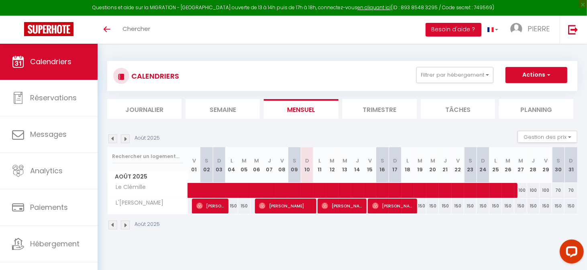
click at [379, 110] on li "Trimestre" at bounding box center [380, 109] width 74 height 20
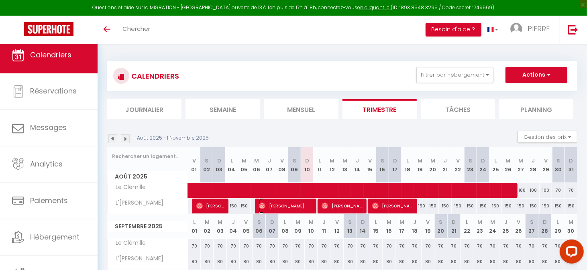
click at [274, 202] on span "[PERSON_NAME]" at bounding box center [286, 205] width 54 height 15
select select "OK"
select select "0"
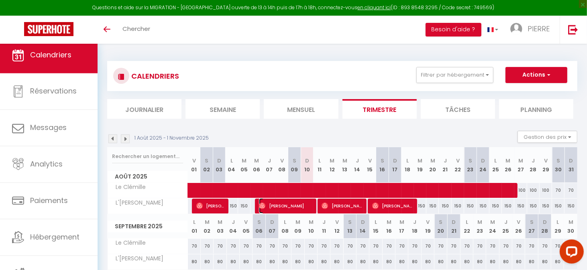
select select "1"
select select
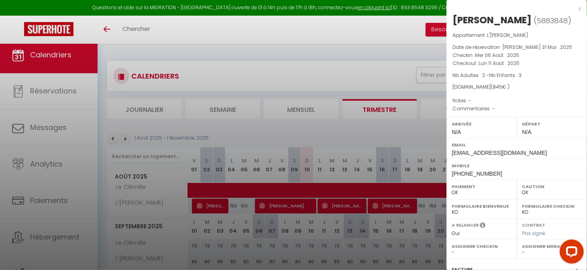
click at [43, 129] on div at bounding box center [293, 135] width 587 height 270
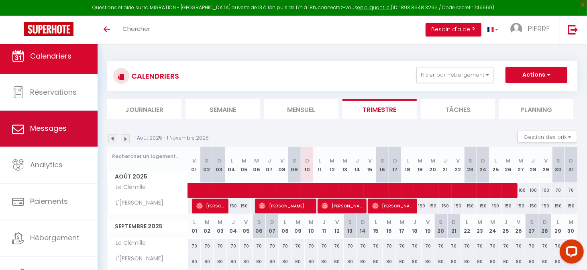
click at [47, 125] on span "Messages" at bounding box center [48, 129] width 37 height 10
select select "message"
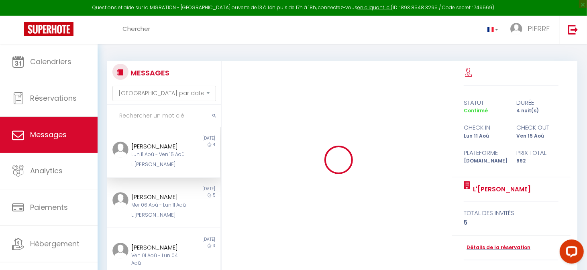
scroll to position [442, 0]
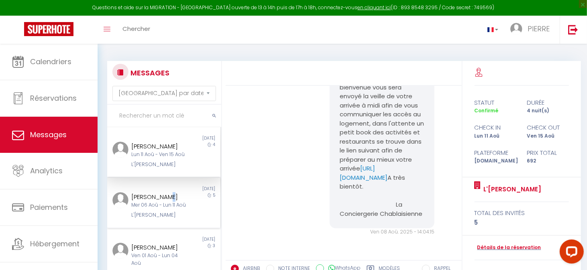
click at [165, 202] on div "[PERSON_NAME]" at bounding box center [158, 197] width 55 height 10
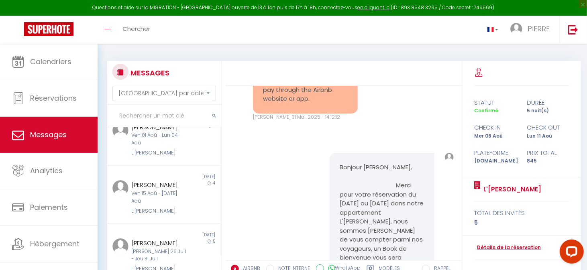
scroll to position [386, 0]
